Goal: Register for event/course

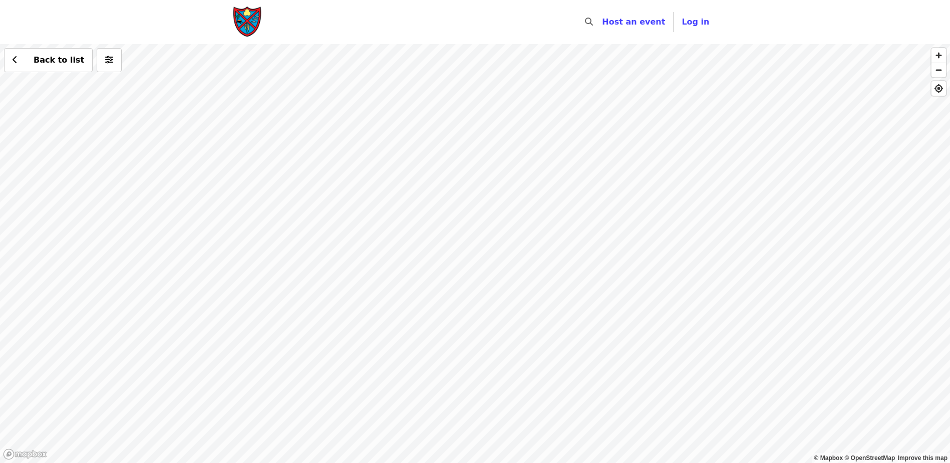
drag, startPoint x: 463, startPoint y: 348, endPoint x: 425, endPoint y: 187, distance: 166.1
click at [423, 185] on div "Back to list" at bounding box center [475, 253] width 950 height 418
drag, startPoint x: 386, startPoint y: 369, endPoint x: 396, endPoint y: 340, distance: 30.2
click at [396, 340] on div "Back to list" at bounding box center [475, 253] width 950 height 418
click at [350, 292] on div "Back to list" at bounding box center [475, 253] width 950 height 418
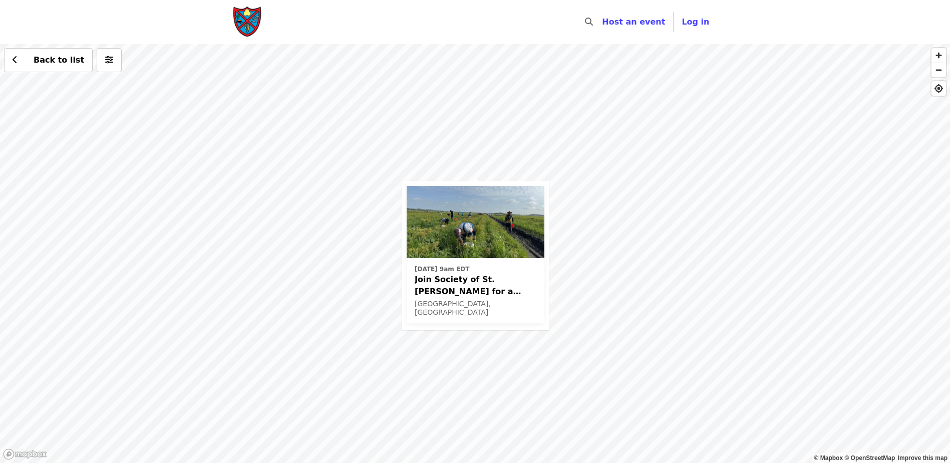
click at [458, 288] on span "Join Society of St. [PERSON_NAME] for a Glean in Mt. [PERSON_NAME] , [GEOGRAPHI…" at bounding box center [475, 285] width 122 height 24
